Goal: Task Accomplishment & Management: Use online tool/utility

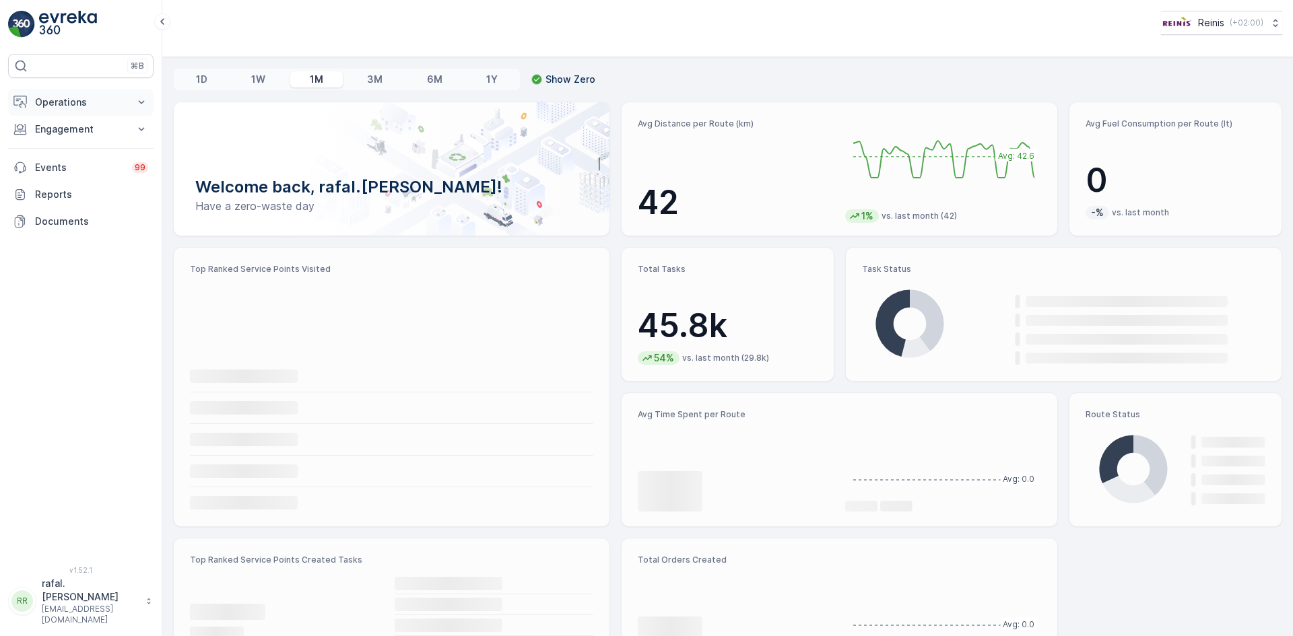
click at [82, 97] on p "Operations" at bounding box center [81, 102] width 92 height 13
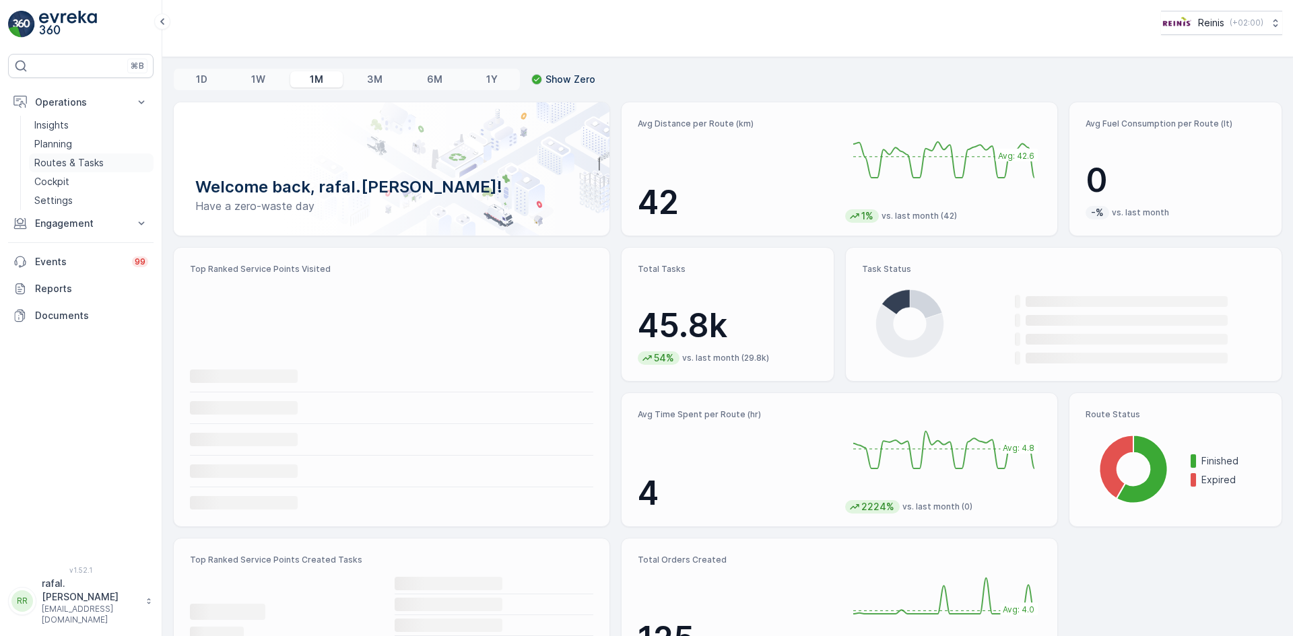
click at [88, 159] on p "Routes & Tasks" at bounding box center [68, 162] width 69 height 13
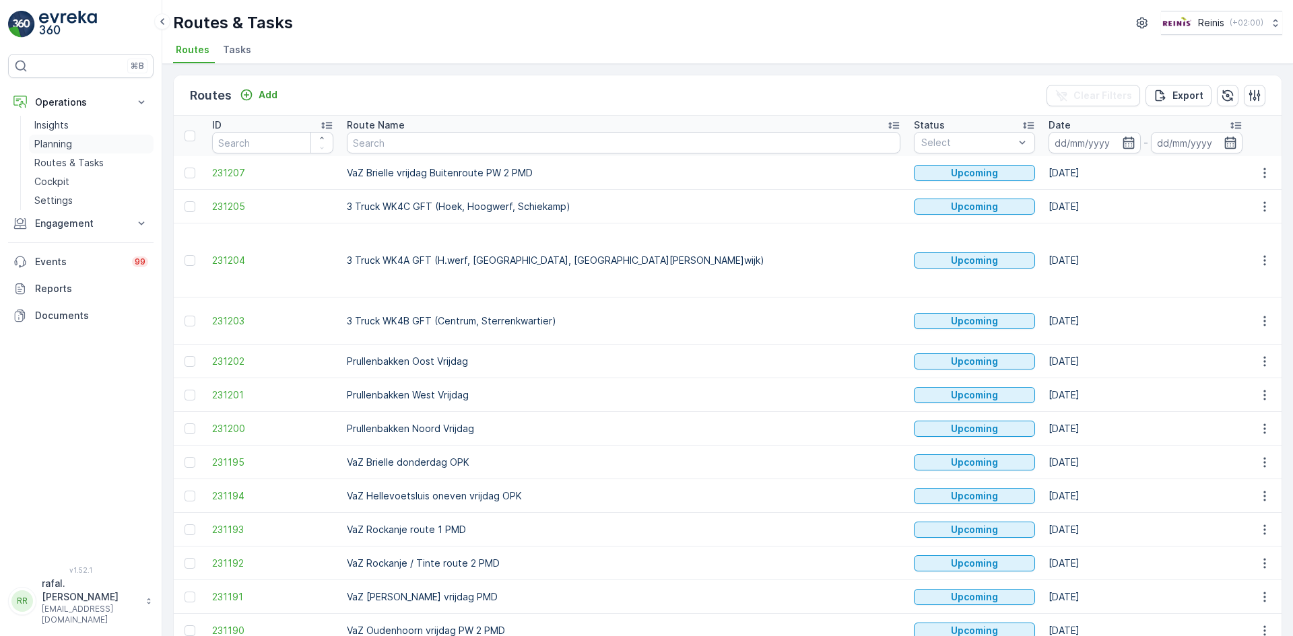
click at [46, 143] on p "Planning" at bounding box center [53, 143] width 38 height 13
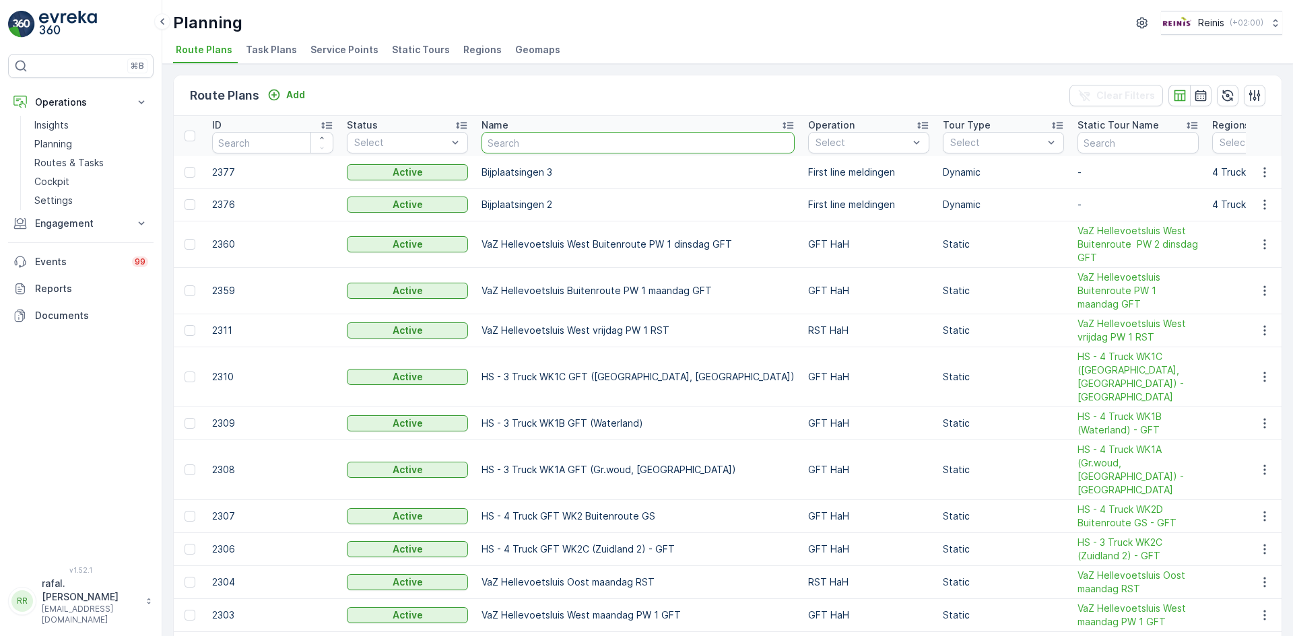
click at [596, 139] on input "text" at bounding box center [637, 143] width 313 height 22
type input "helle"
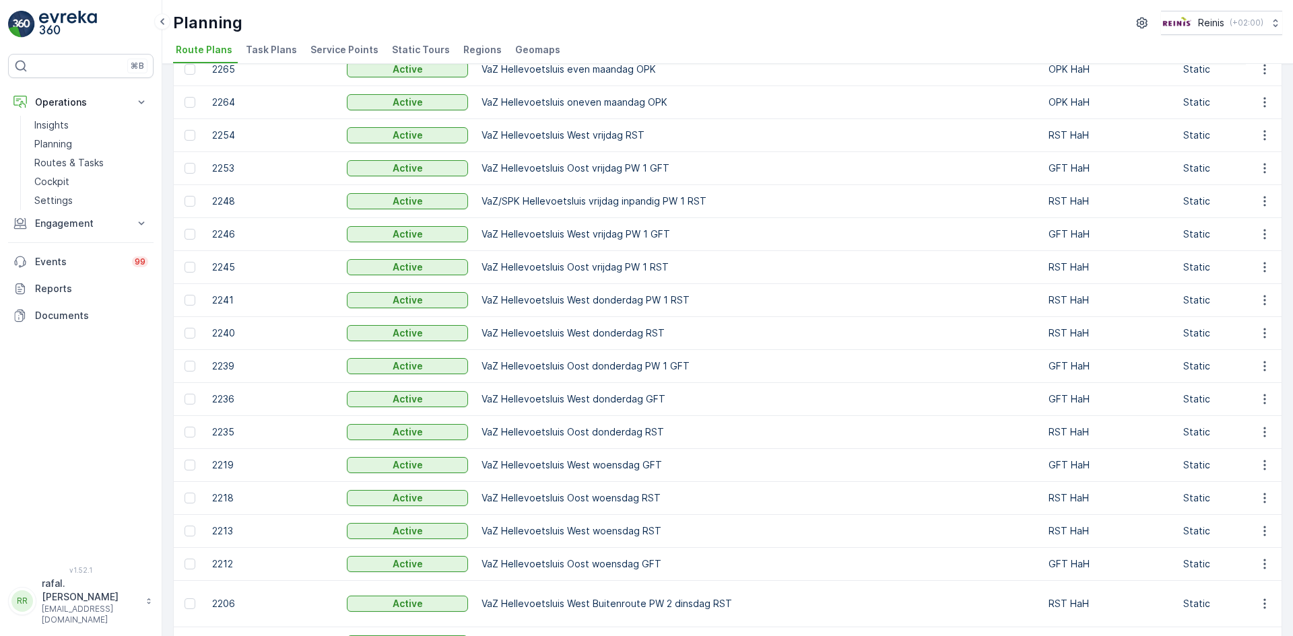
scroll to position [539, 0]
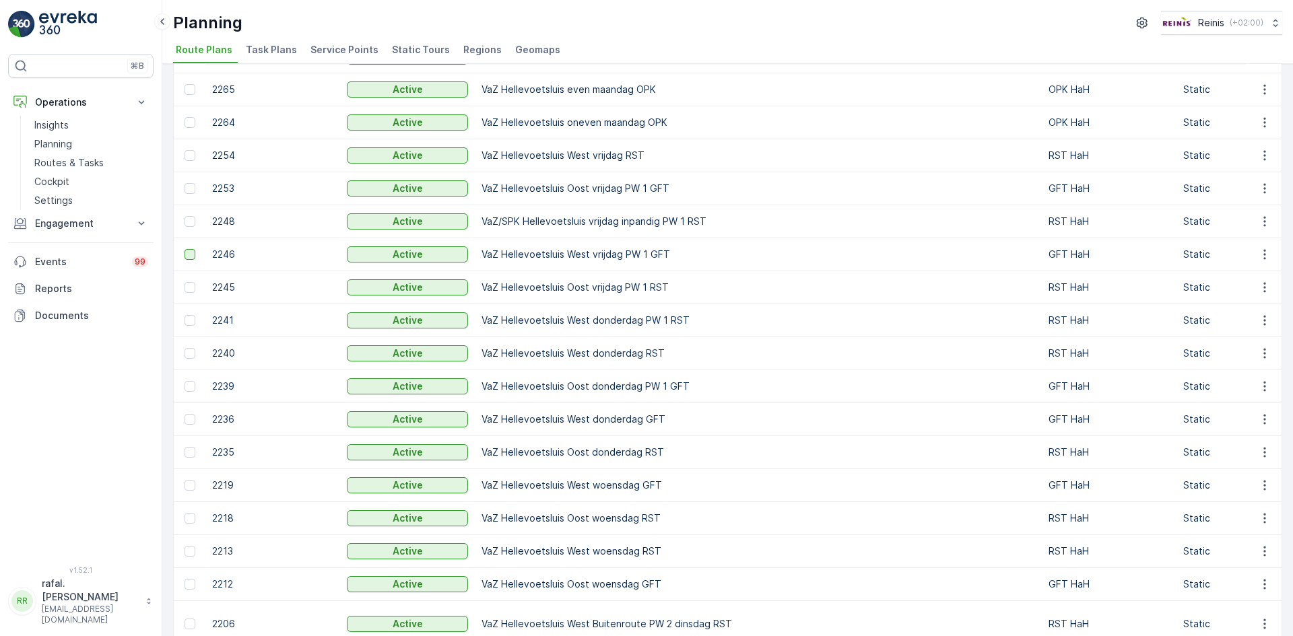
click at [190, 253] on div at bounding box center [189, 254] width 11 height 11
click at [184, 249] on input "checkbox" at bounding box center [184, 249] width 0 height 0
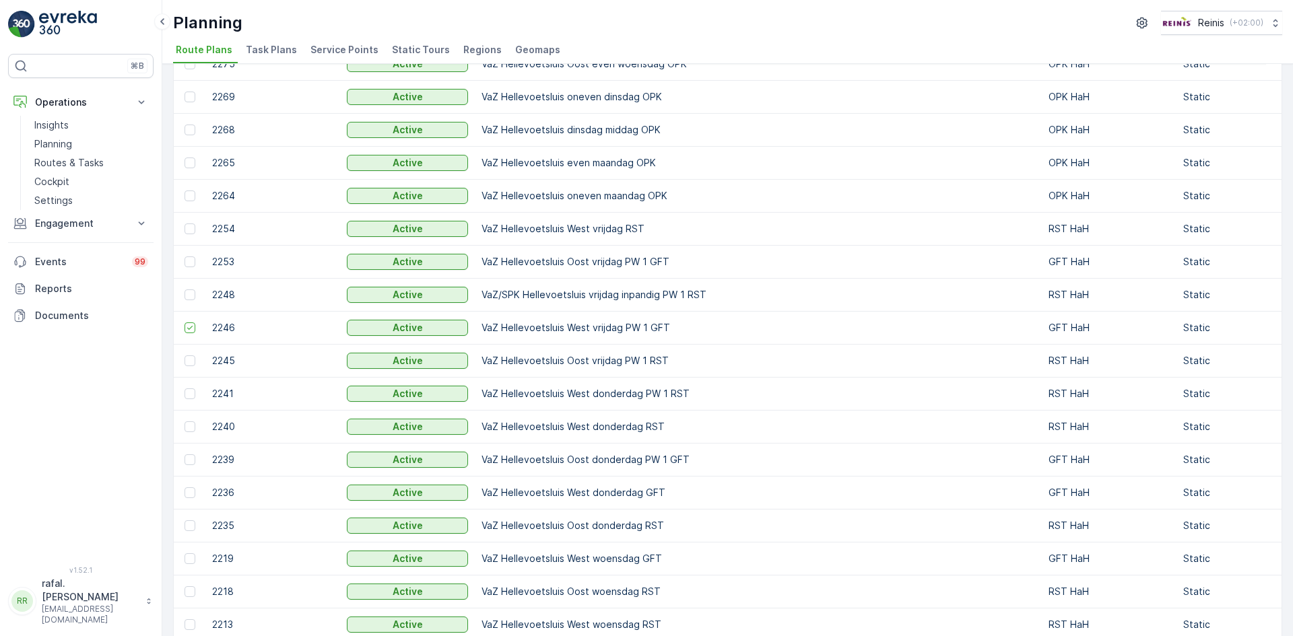
scroll to position [471, 0]
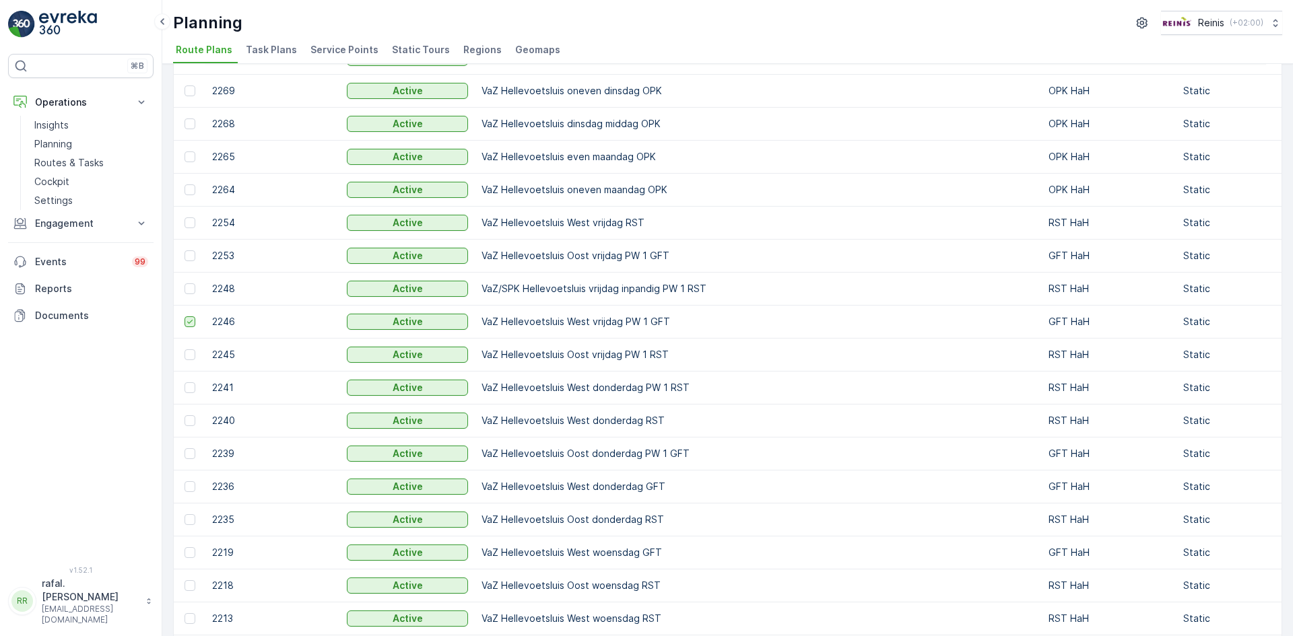
click at [187, 321] on icon at bounding box center [189, 321] width 9 height 9
click at [184, 316] on input "checkbox" at bounding box center [184, 316] width 0 height 0
click at [1263, 323] on icon "button" at bounding box center [1264, 321] width 13 height 13
click at [717, 321] on p "VaZ Hellevoetsluis West vrijdag PW 1 GFT" at bounding box center [757, 321] width 553 height 13
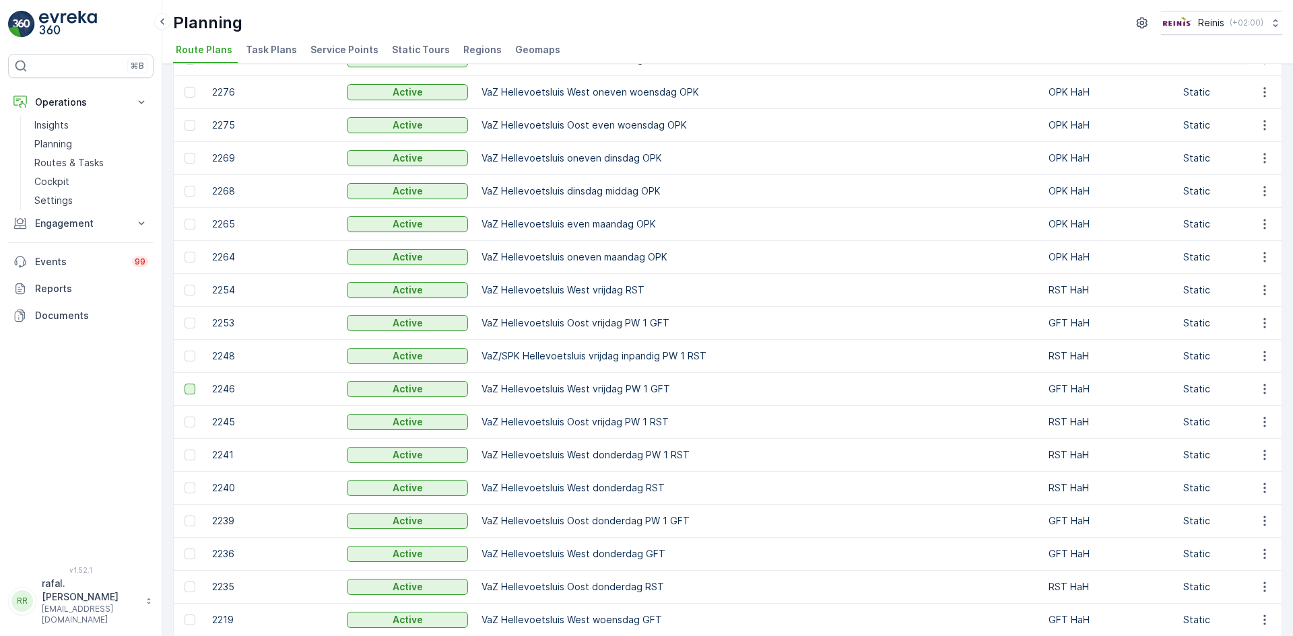
click at [424, 48] on span "Static Tours" at bounding box center [421, 49] width 58 height 13
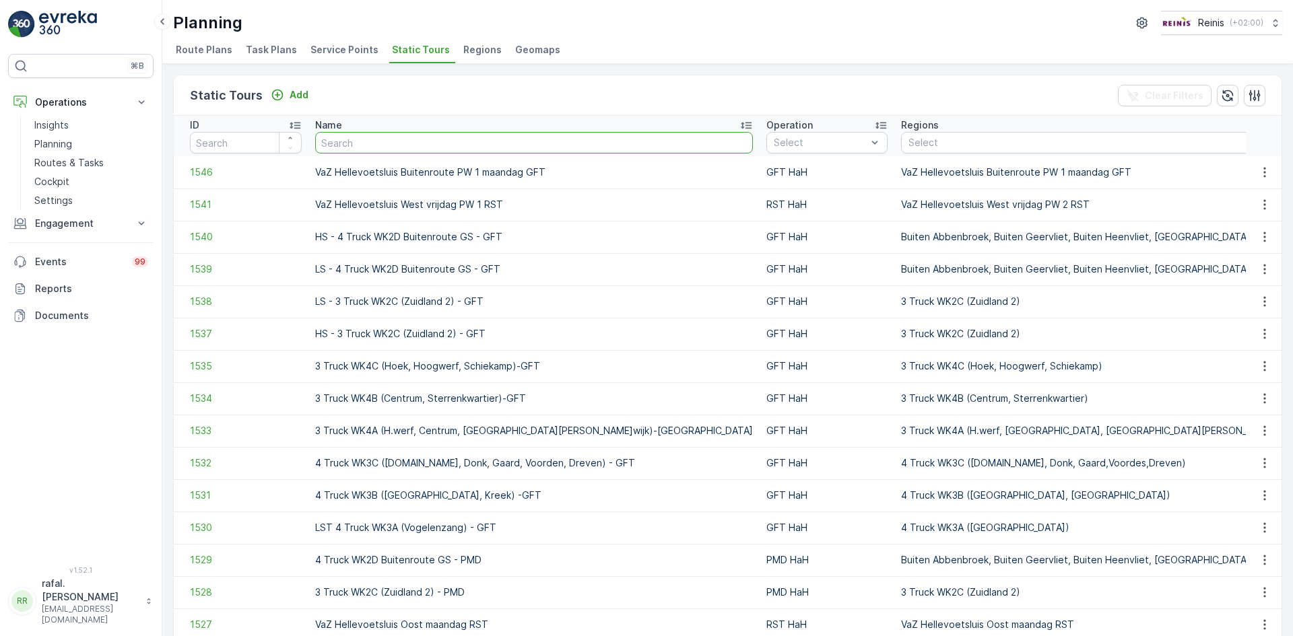
click at [469, 139] on input "text" at bounding box center [534, 143] width 438 height 22
type input "helle"
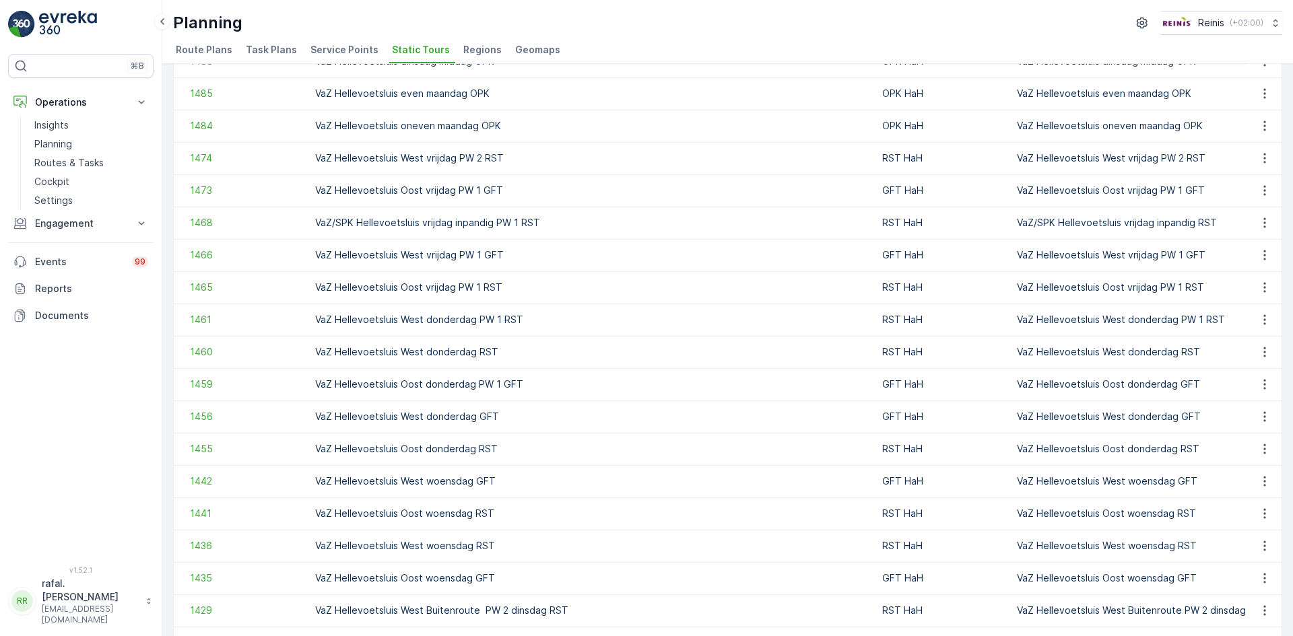
scroll to position [466, 0]
click at [1263, 256] on icon "button" at bounding box center [1264, 256] width 2 height 10
click at [1261, 310] on span "Add Ad Hoc Route" at bounding box center [1244, 313] width 84 height 13
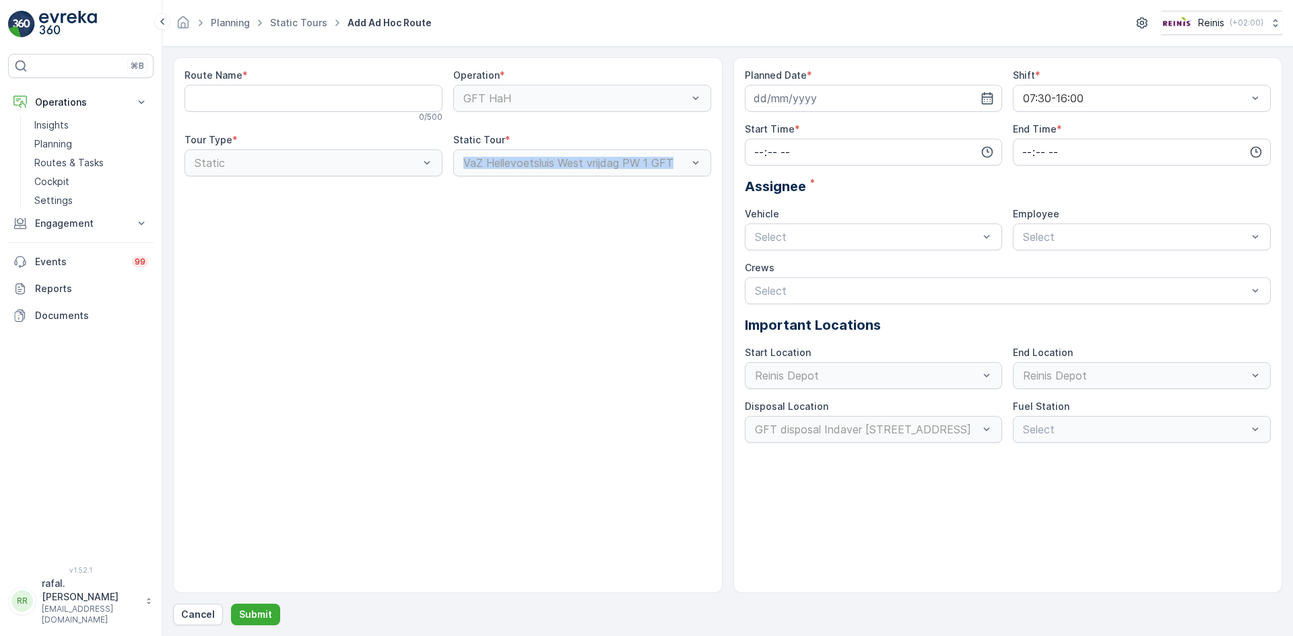
drag, startPoint x: 463, startPoint y: 164, endPoint x: 701, endPoint y: 158, distance: 237.8
click at [701, 158] on div "VaZ Hellevoetsluis West vrijdag PW 1 GFT" at bounding box center [582, 162] width 258 height 27
copy div "VaZ Hellevoetsluis West vrijdag PW 1 GFT"
click at [275, 98] on Name "Route Name" at bounding box center [313, 98] width 258 height 27
paste Name "VaZ Hellevoetsluis West vrijdag PW 1 GFT"
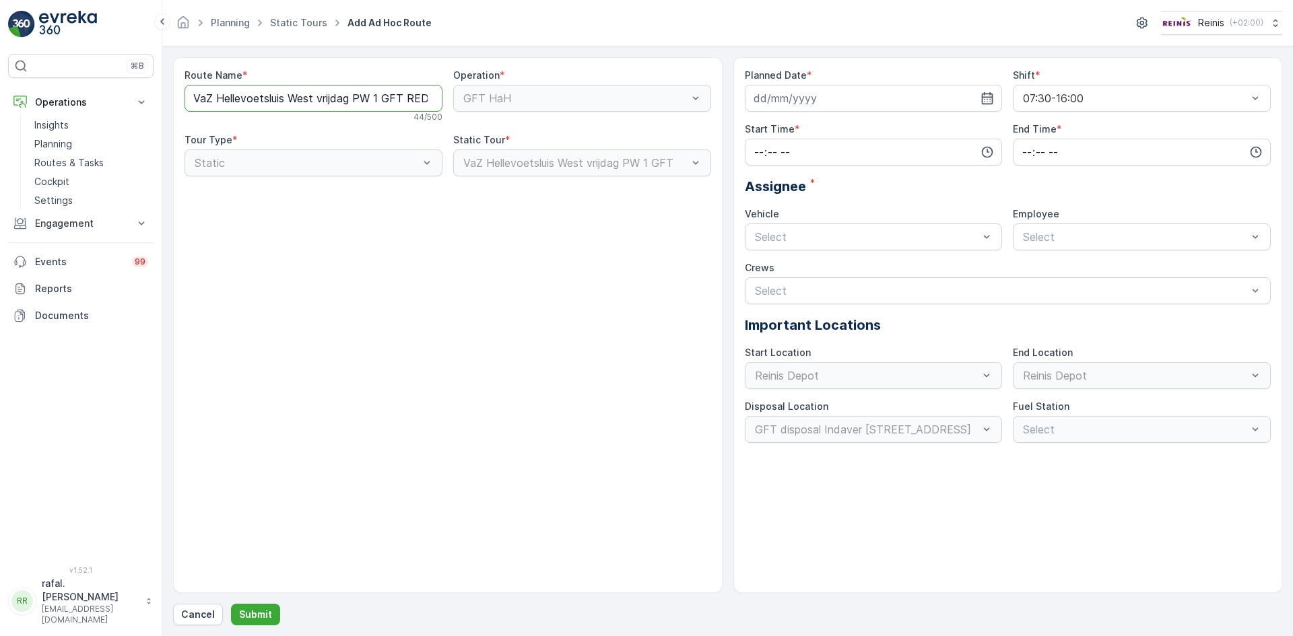
scroll to position [0, 1]
type Name "VaZ Hellevoetsluis West vrijdag PW 1 GFT RED"
click at [992, 95] on icon "button" at bounding box center [987, 98] width 11 height 12
click at [889, 208] on div "10" at bounding box center [889, 211] width 22 height 22
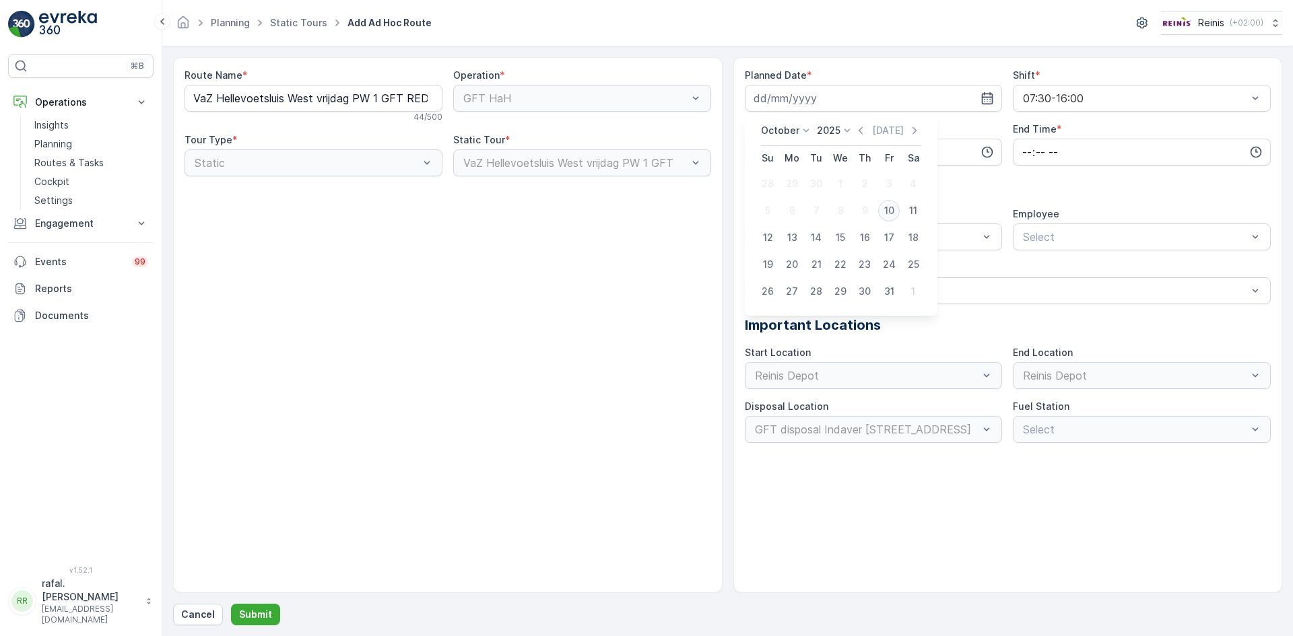
type input "[DATE]"
click at [850, 149] on input "time" at bounding box center [874, 152] width 258 height 27
click at [755, 232] on span "10" at bounding box center [758, 231] width 11 height 13
type input "10:00"
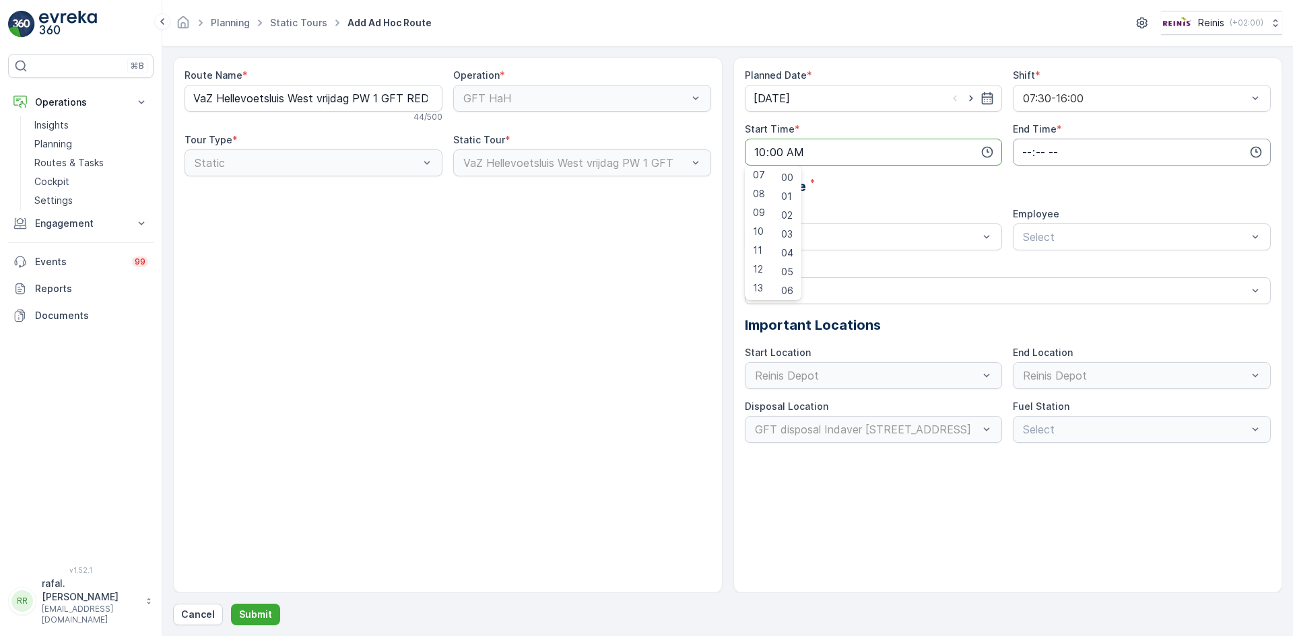
click at [1030, 145] on input "time" at bounding box center [1142, 152] width 258 height 27
click at [1029, 267] on span "16" at bounding box center [1026, 269] width 11 height 13
type input "16:00"
click at [1140, 184] on div "Assignee *" at bounding box center [1008, 186] width 527 height 20
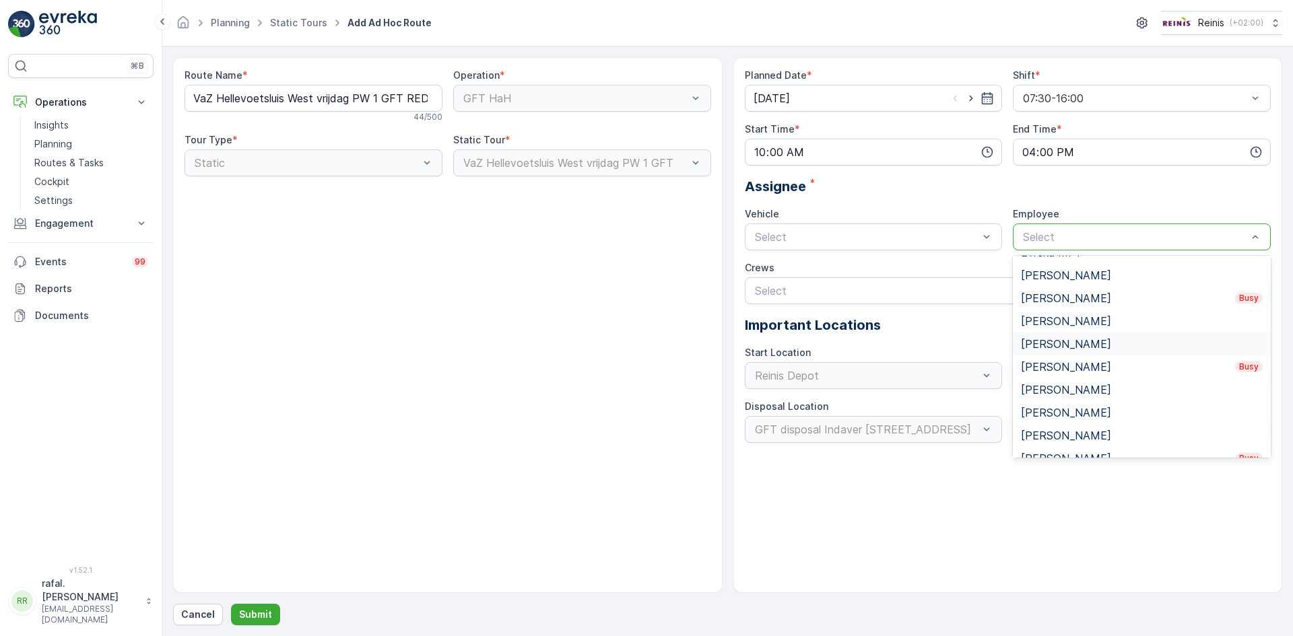
scroll to position [513, 0]
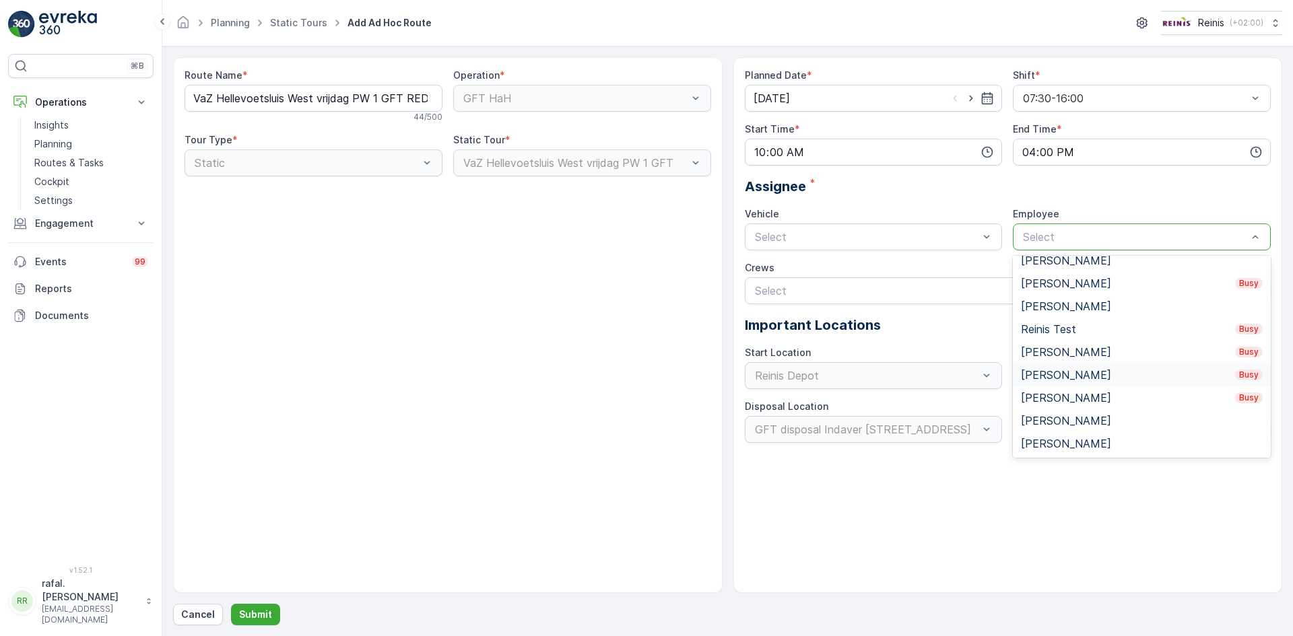
click at [1080, 372] on div "[PERSON_NAME] Busy" at bounding box center [1142, 375] width 242 height 12
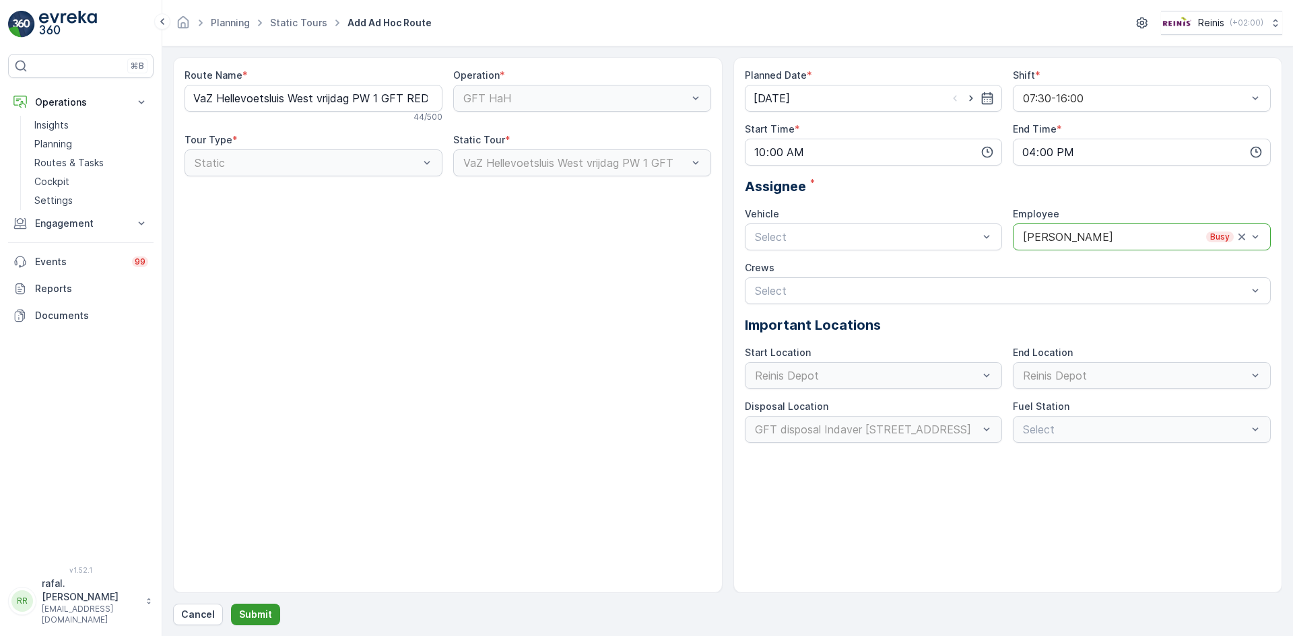
click at [261, 613] on p "Submit" at bounding box center [255, 614] width 33 height 13
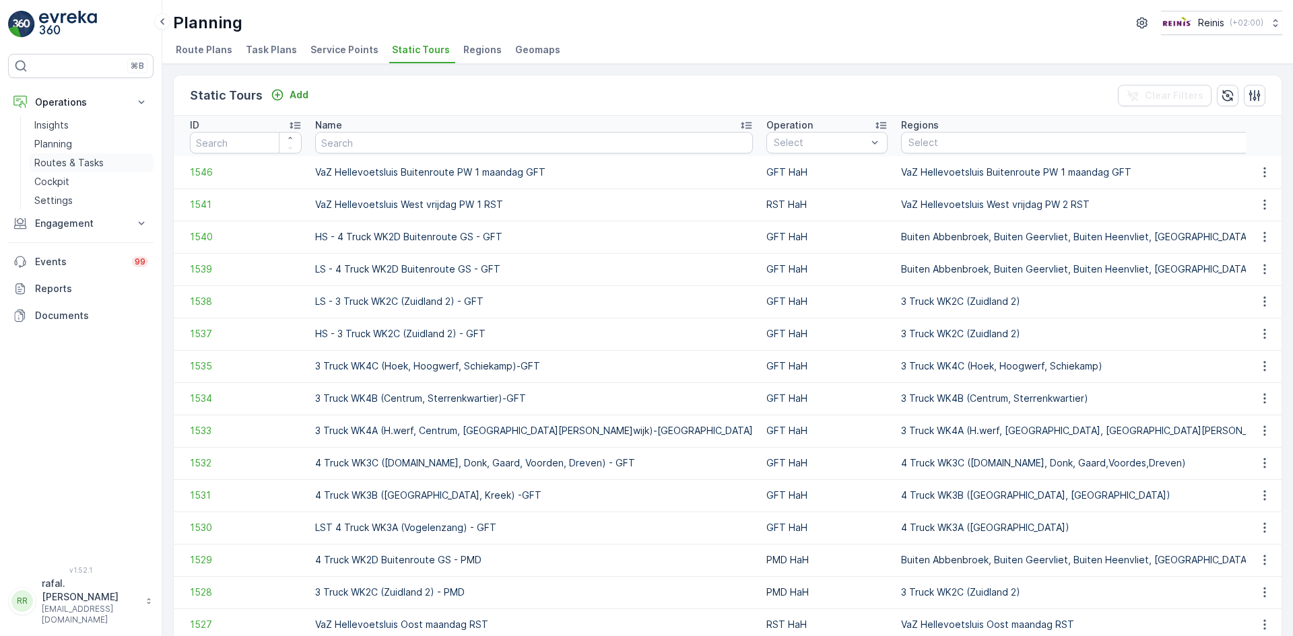
click at [50, 161] on p "Routes & Tasks" at bounding box center [68, 162] width 69 height 13
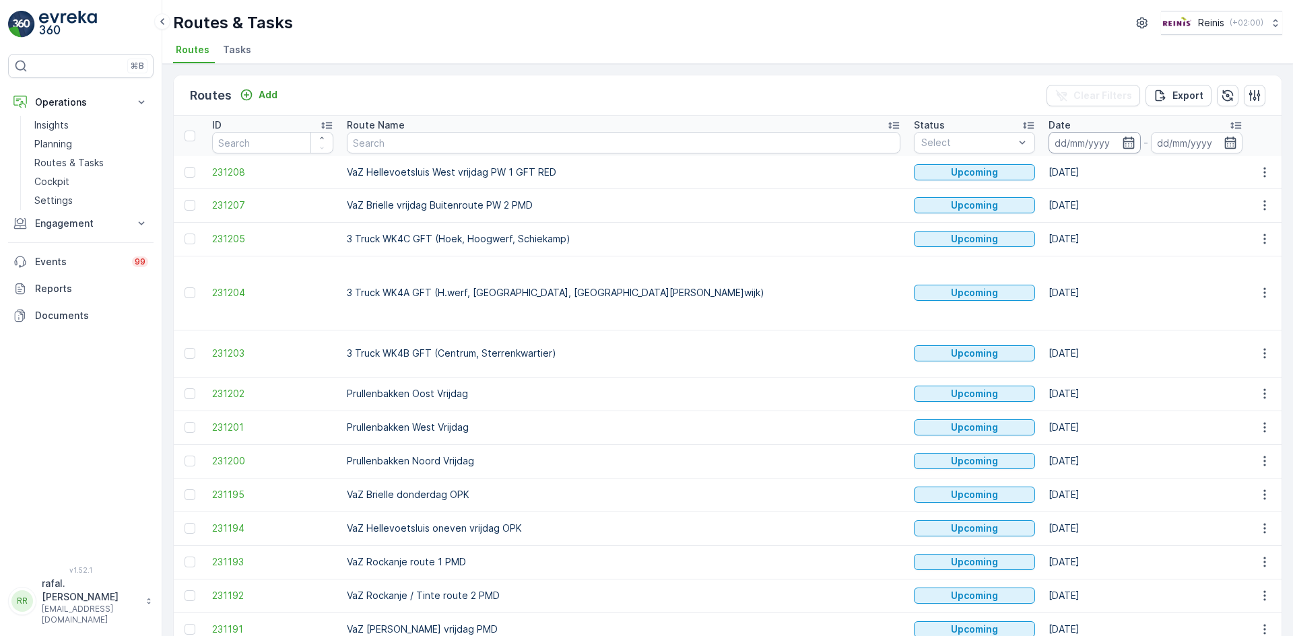
click at [1048, 141] on input at bounding box center [1094, 143] width 92 height 22
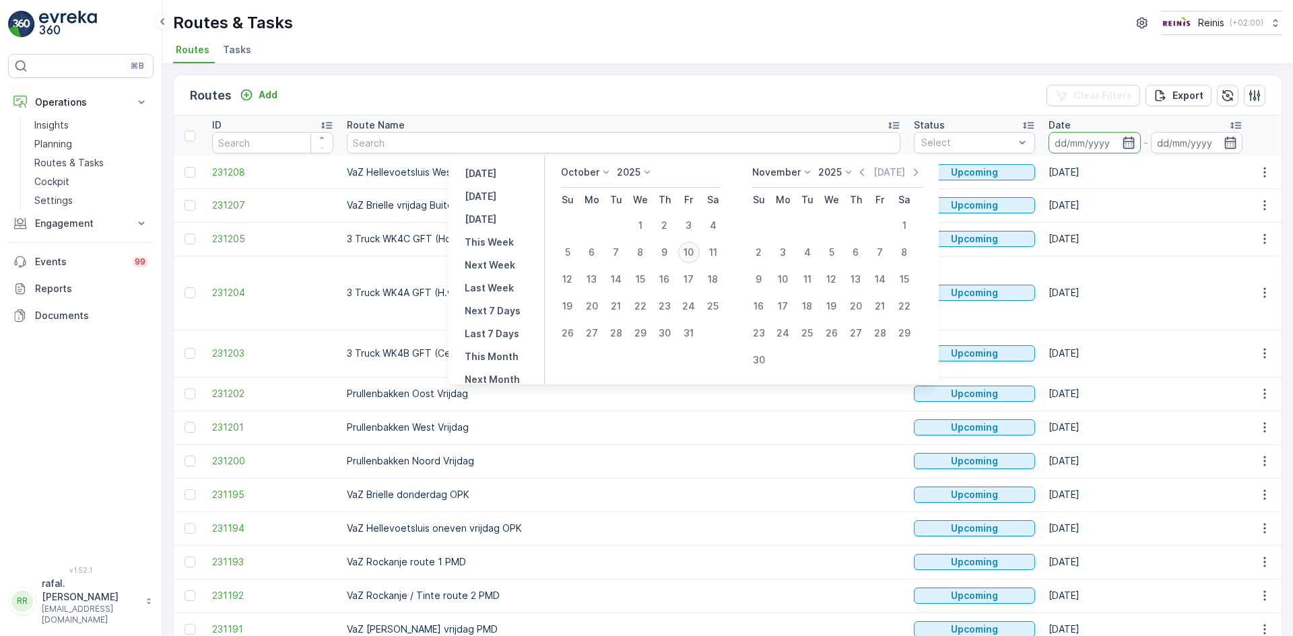
click at [692, 253] on div "10" at bounding box center [689, 253] width 22 height 22
type input "[DATE]"
click at [692, 253] on div "10" at bounding box center [689, 253] width 22 height 22
type input "[DATE]"
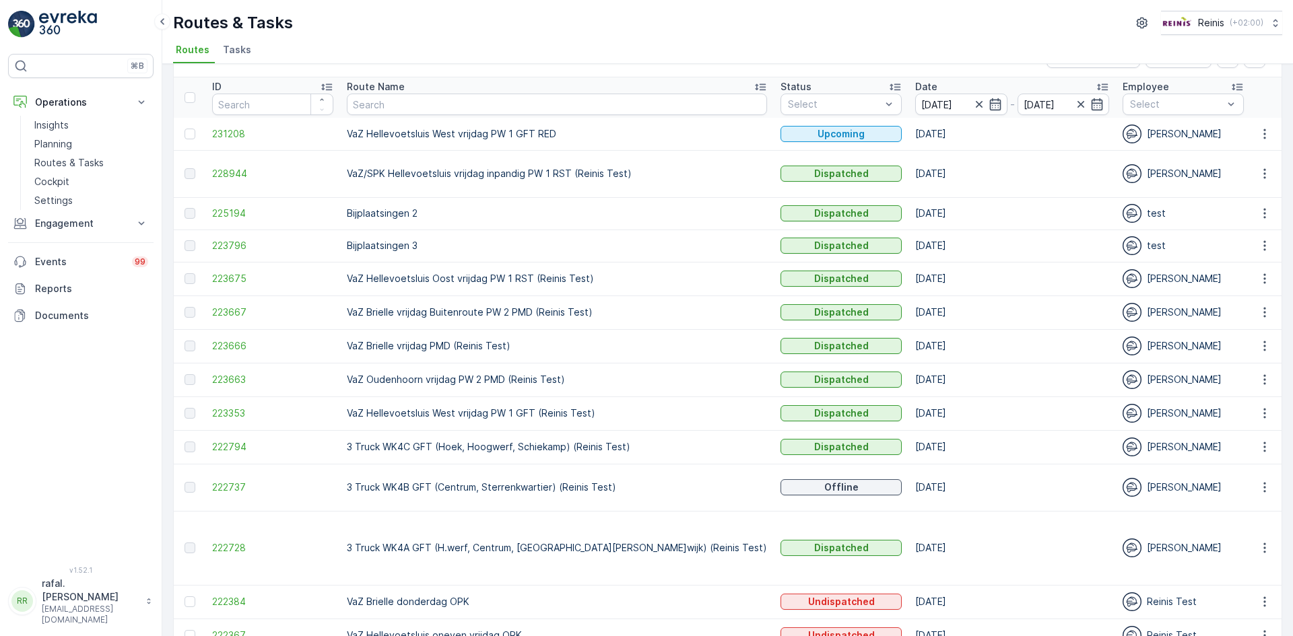
scroll to position [15, 0]
